Goal: Navigation & Orientation: Find specific page/section

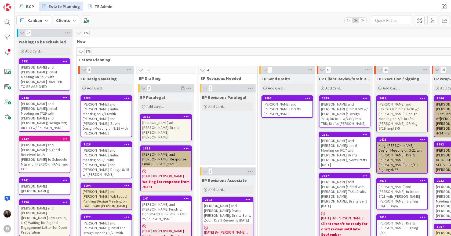
click at [21, 33] on icon at bounding box center [22, 32] width 6 height 5
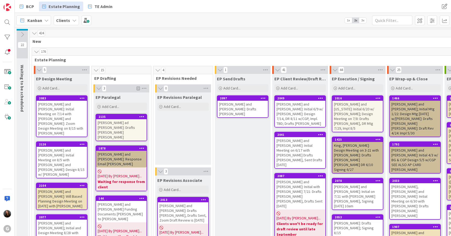
click at [129, 125] on div "[PERSON_NAME] ad [PERSON_NAME]: Drafts [PERSON_NAME] [PERSON_NAME]" at bounding box center [121, 129] width 50 height 21
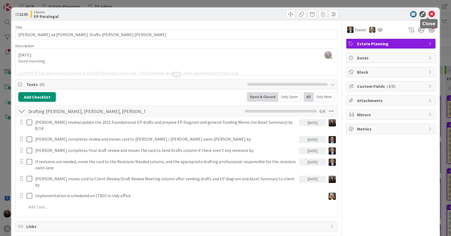
click at [428, 14] on icon at bounding box center [431, 14] width 6 height 6
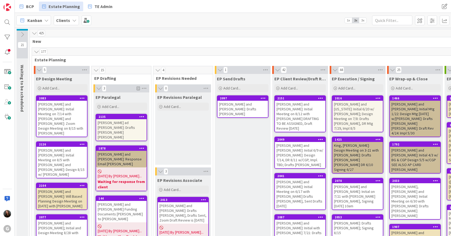
click at [60, 110] on div "[PERSON_NAME] and [PERSON_NAME]: Initial Meeting on 7/14 with [PERSON_NAME] and…" at bounding box center [61, 119] width 50 height 36
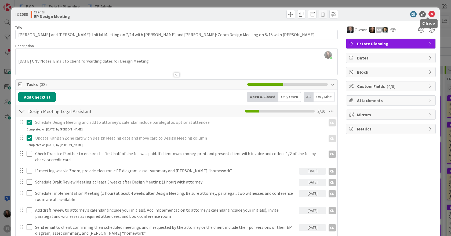
click at [428, 14] on icon at bounding box center [431, 14] width 6 height 6
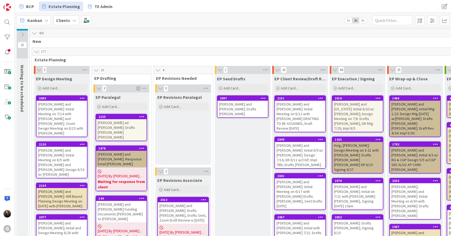
click at [52, 113] on div "[PERSON_NAME] and [PERSON_NAME]: Initial Meeting on 7/14 with [PERSON_NAME] and…" at bounding box center [61, 119] width 50 height 36
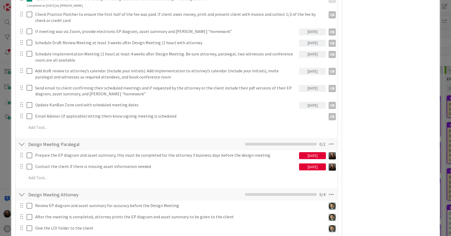
scroll to position [188, 0]
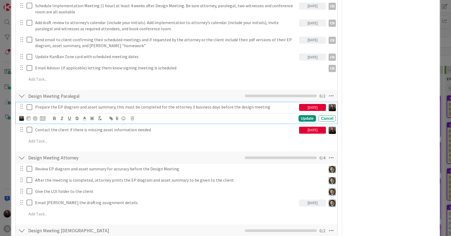
click at [30, 106] on icon at bounding box center [31, 107] width 8 height 6
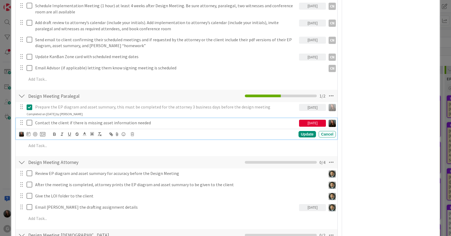
click at [144, 123] on p "Contact the client if there is missing asset information needed" at bounding box center [166, 123] width 262 height 6
click at [130, 134] on div "Update Cancel" at bounding box center [177, 135] width 317 height 8
click at [131, 134] on icon at bounding box center [132, 135] width 3 height 4
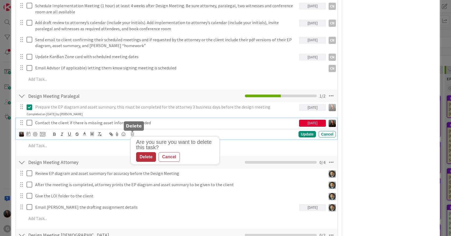
click at [146, 157] on div "Delete" at bounding box center [146, 157] width 20 height 10
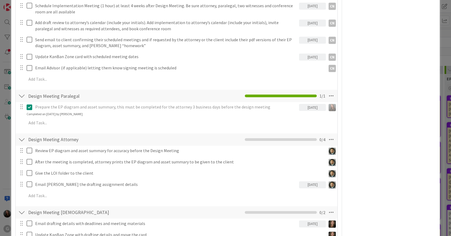
click at [19, 96] on div at bounding box center [21, 96] width 7 height 10
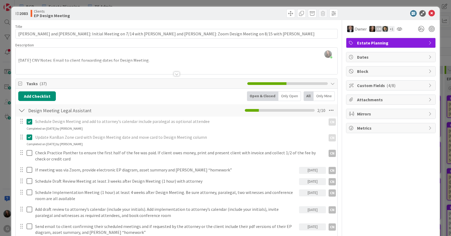
scroll to position [0, 0]
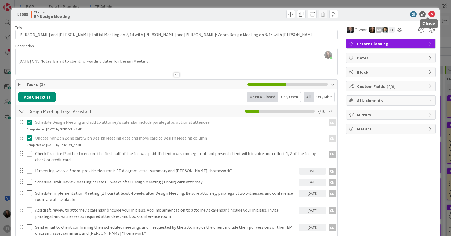
click at [428, 14] on icon at bounding box center [431, 14] width 6 height 6
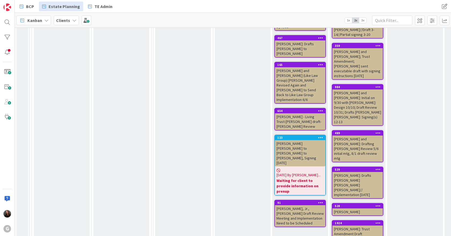
scroll to position [1556, 0]
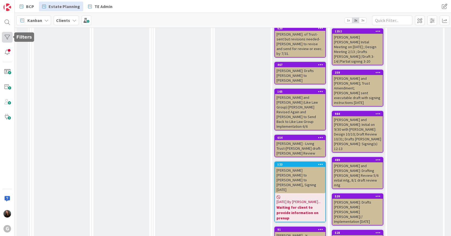
click at [9, 36] on div at bounding box center [7, 37] width 11 height 11
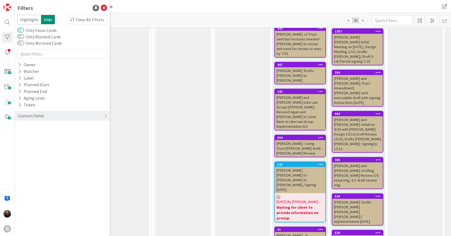
click at [22, 29] on button "Only Focus Cards" at bounding box center [20, 30] width 7 height 5
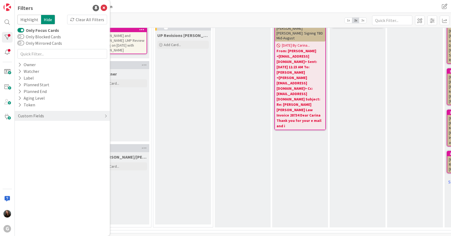
scroll to position [1255, 0]
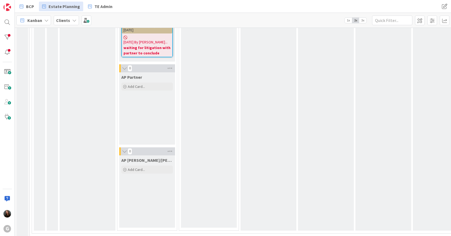
scroll to position [1014, 0]
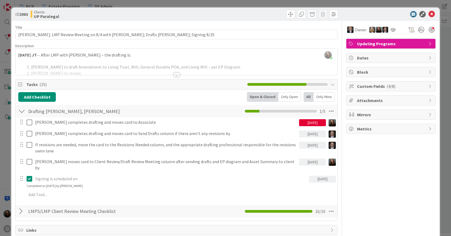
click at [176, 75] on div at bounding box center [177, 75] width 6 height 4
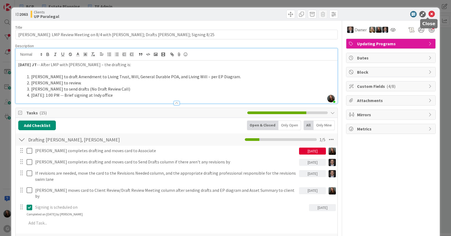
click at [428, 14] on icon at bounding box center [431, 14] width 6 height 6
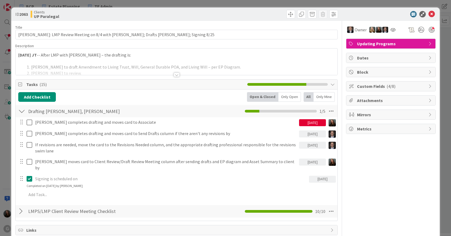
click at [174, 74] on div at bounding box center [177, 75] width 6 height 4
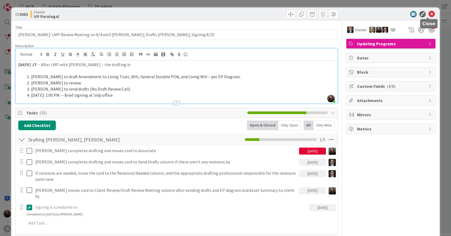
click at [429, 13] on icon at bounding box center [431, 14] width 6 height 6
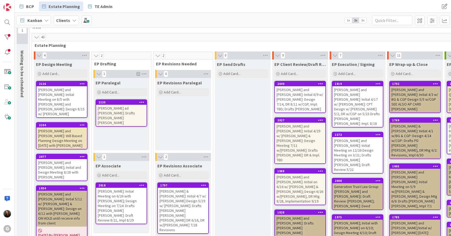
scroll to position [27, 0]
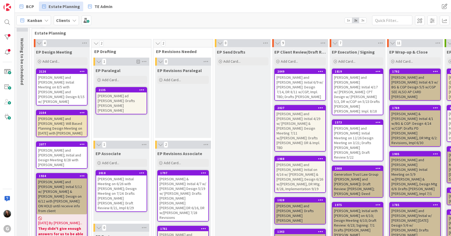
click at [373, 171] on div "Generation Trust Law Group ([PERSON_NAME] and [PERSON_NAME]): Draft Review: [PE…" at bounding box center [357, 184] width 50 height 26
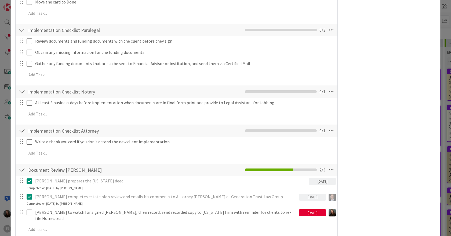
scroll to position [215, 0]
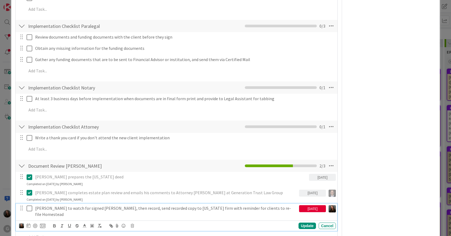
click at [30, 210] on icon at bounding box center [31, 209] width 8 height 6
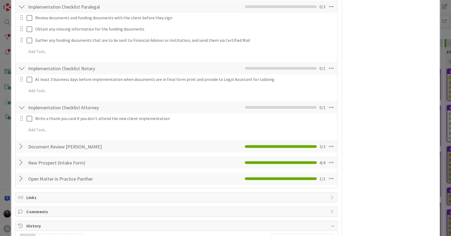
scroll to position [322, 0]
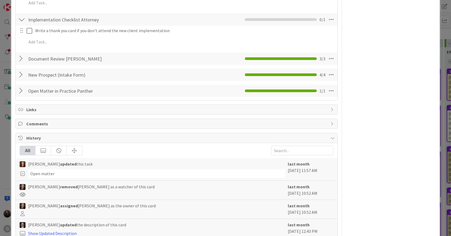
click at [21, 56] on div at bounding box center [21, 59] width 7 height 10
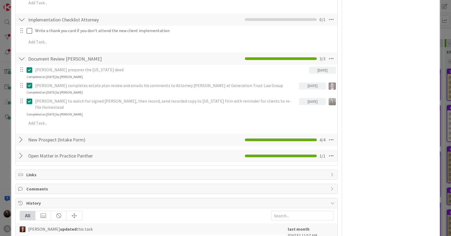
click at [21, 56] on div at bounding box center [21, 59] width 7 height 10
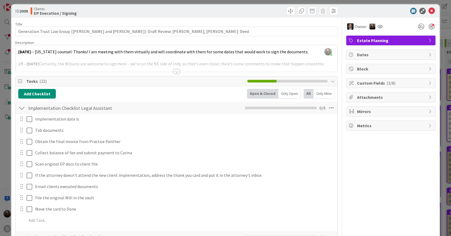
scroll to position [0, 0]
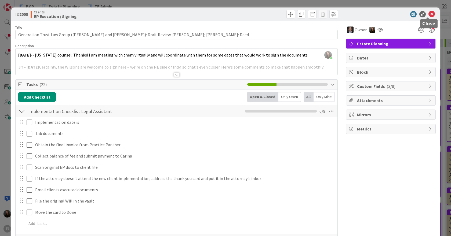
click at [428, 15] on icon at bounding box center [431, 14] width 6 height 6
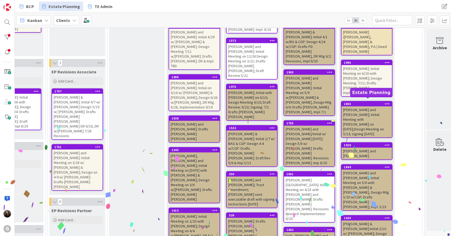
scroll to position [112, 106]
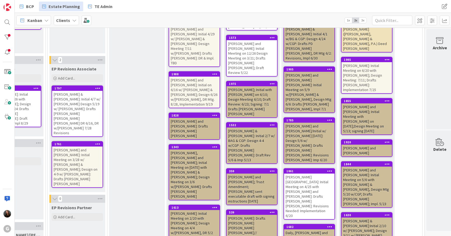
click at [310, 174] on div "[PERSON_NAME][GEOGRAPHIC_DATA]: Initial Meeting on 4/25 with [PERSON_NAME] and …" at bounding box center [309, 197] width 50 height 46
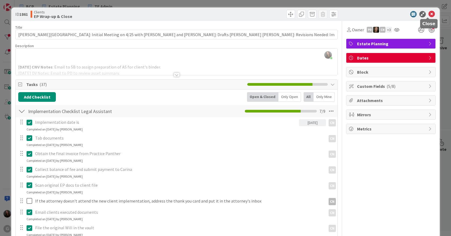
click at [428, 13] on icon at bounding box center [431, 14] width 6 height 6
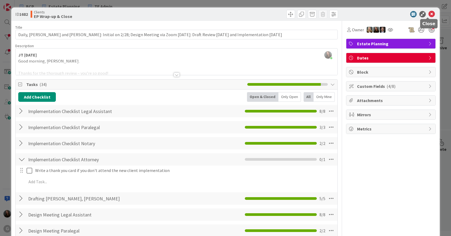
click at [428, 12] on icon at bounding box center [431, 14] width 6 height 6
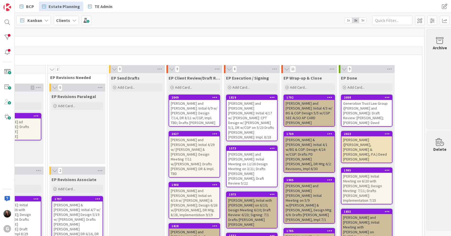
scroll to position [0, 106]
